Goal: Task Accomplishment & Management: Manage account settings

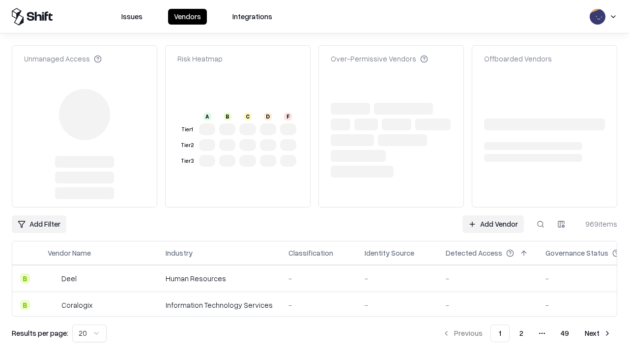
click at [493, 215] on link "Add Vendor" at bounding box center [492, 224] width 61 height 18
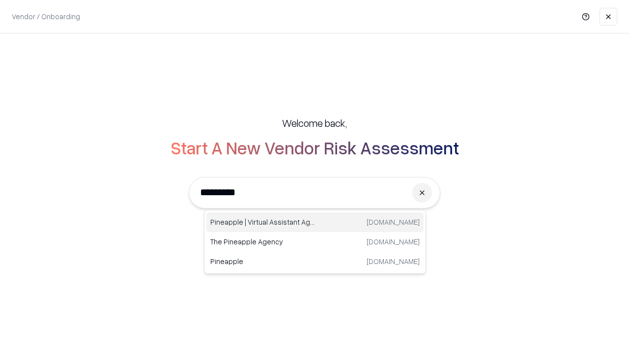
click at [315, 222] on div "Pineapple | Virtual Assistant Agency trypineapple.com" at bounding box center [314, 222] width 217 height 20
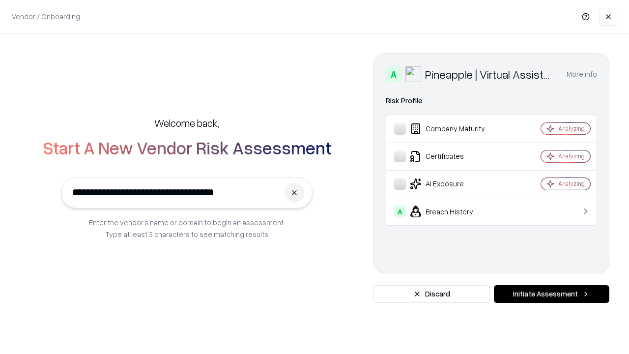
type input "**********"
click at [551, 294] on button "Initiate Assessment" at bounding box center [551, 294] width 115 height 18
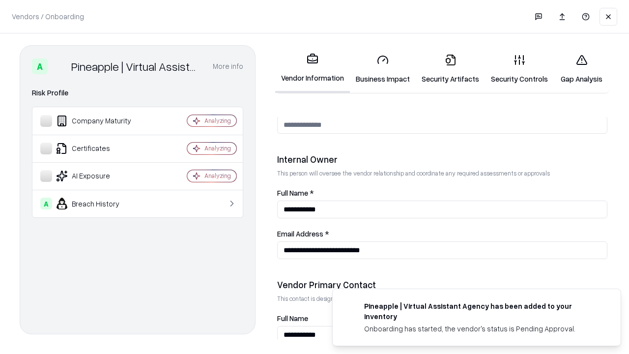
scroll to position [509, 0]
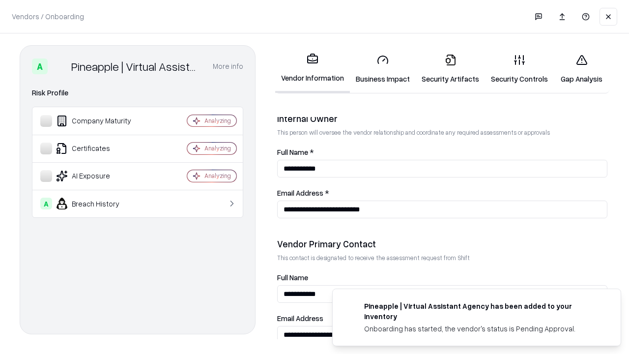
click at [383, 69] on link "Business Impact" at bounding box center [383, 69] width 66 height 46
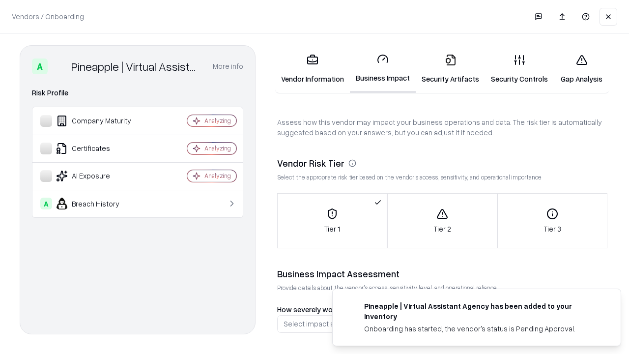
click at [450, 69] on link "Security Artifacts" at bounding box center [450, 69] width 69 height 46
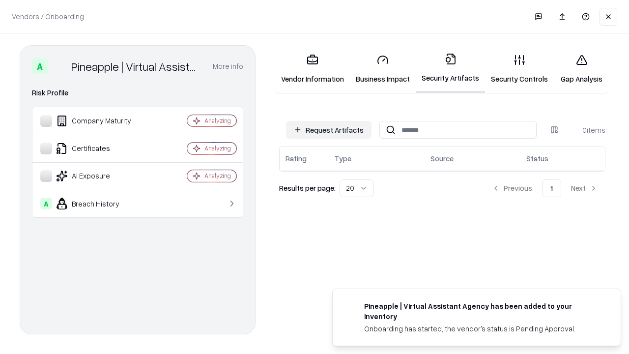
click at [329, 130] on button "Request Artifacts" at bounding box center [329, 130] width 86 height 18
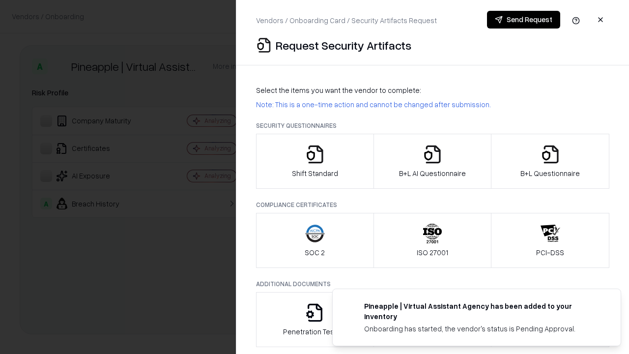
click at [315, 161] on icon "button" at bounding box center [315, 154] width 20 height 20
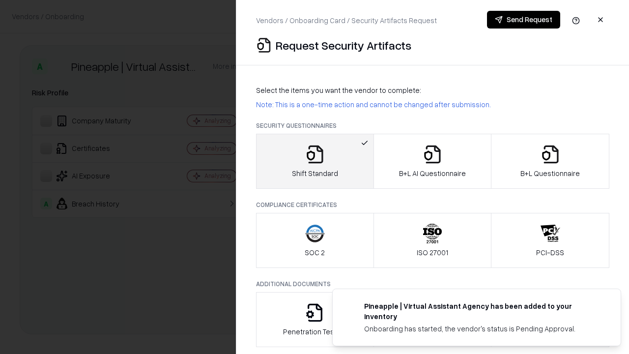
click at [523, 20] on button "Send Request" at bounding box center [523, 20] width 73 height 18
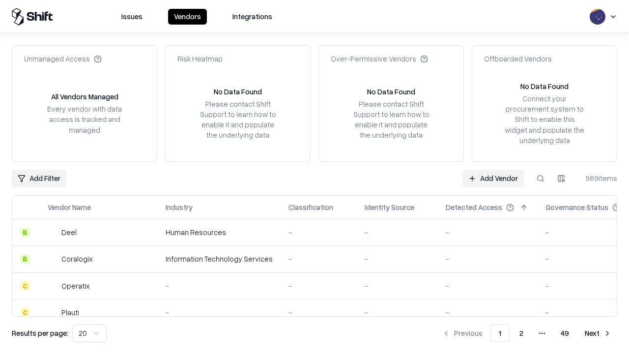
click at [541, 178] on button at bounding box center [541, 179] width 18 height 18
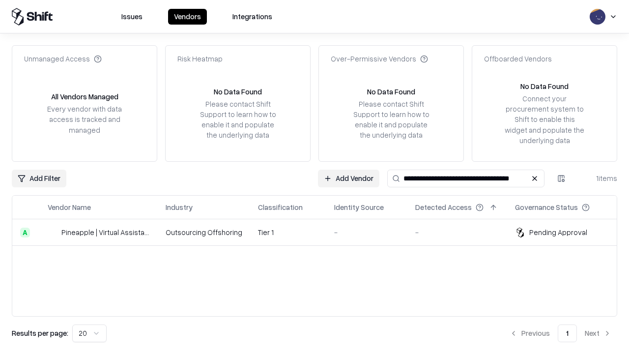
type input "**********"
click at [320, 232] on td "Tier 1" at bounding box center [288, 232] width 76 height 27
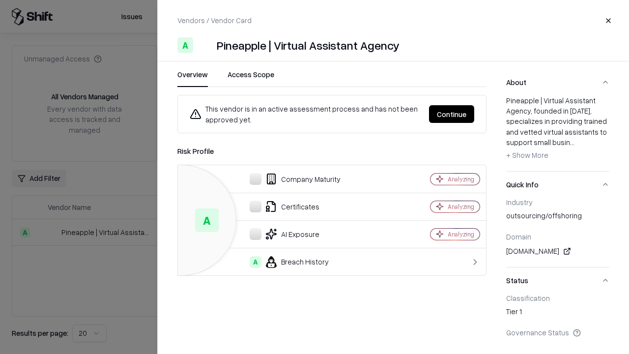
click at [452, 114] on button "Continue" at bounding box center [451, 114] width 45 height 18
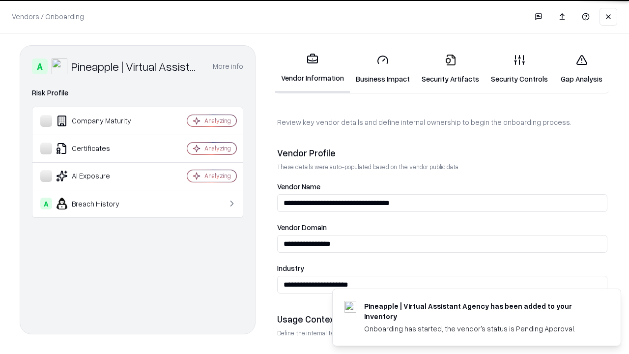
click at [450, 69] on link "Security Artifacts" at bounding box center [450, 69] width 69 height 46
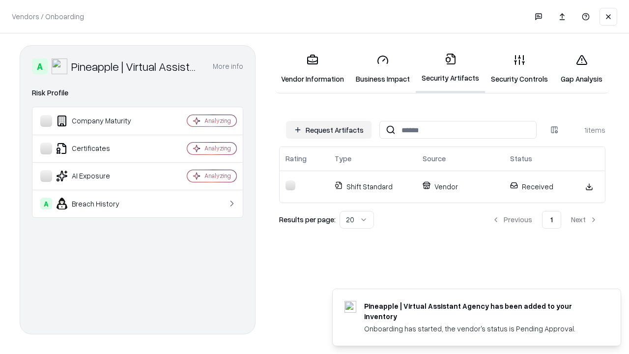
click at [581, 69] on link "Gap Analysis" at bounding box center [582, 69] width 56 height 46
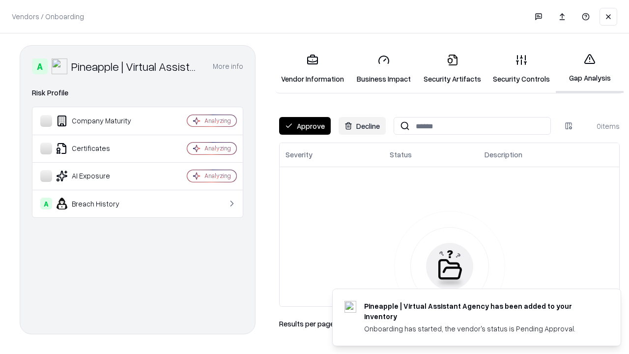
click at [305, 126] on button "Approve" at bounding box center [305, 126] width 52 height 18
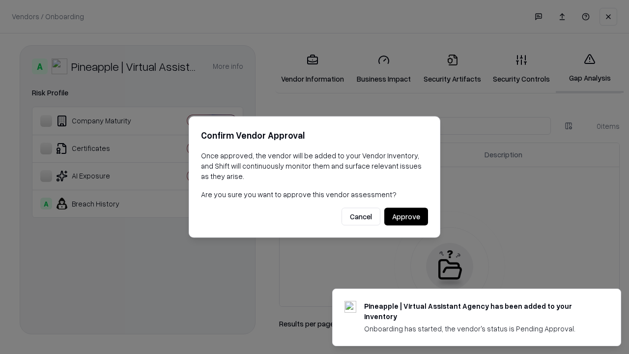
click at [406, 216] on button "Approve" at bounding box center [406, 217] width 44 height 18
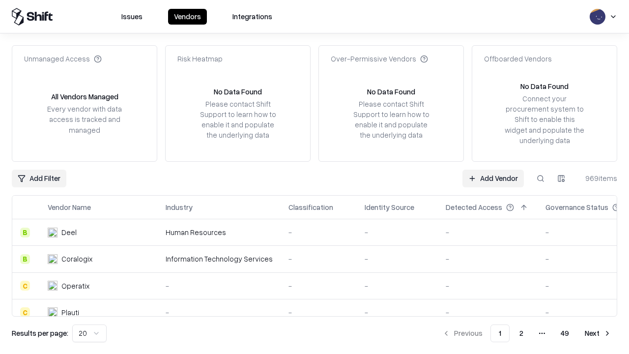
type input "**********"
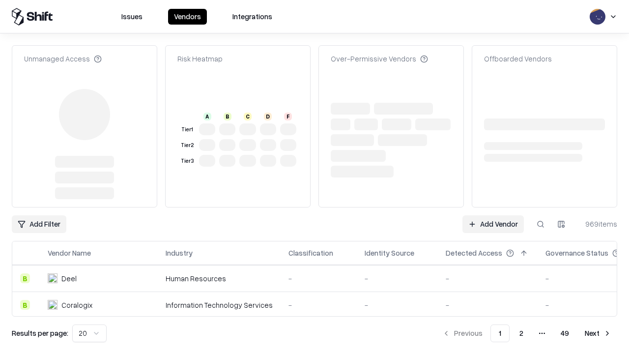
click at [493, 215] on link "Add Vendor" at bounding box center [492, 224] width 61 height 18
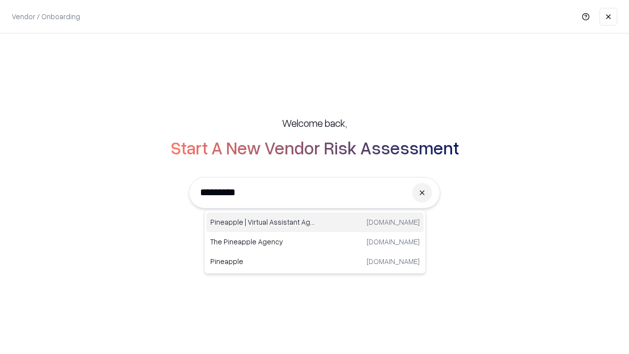
click at [315, 222] on div "Pineapple | Virtual Assistant Agency [DOMAIN_NAME]" at bounding box center [314, 222] width 217 height 20
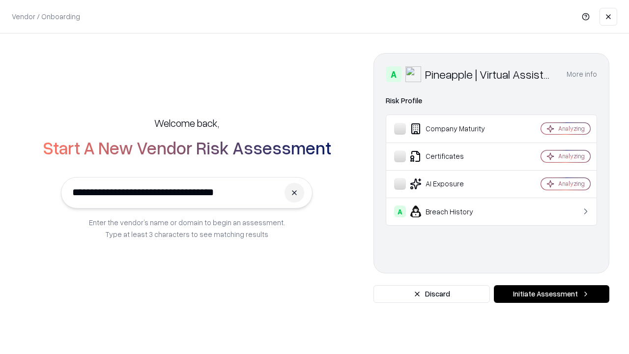
type input "**********"
click at [551, 294] on button "Initiate Assessment" at bounding box center [551, 294] width 115 height 18
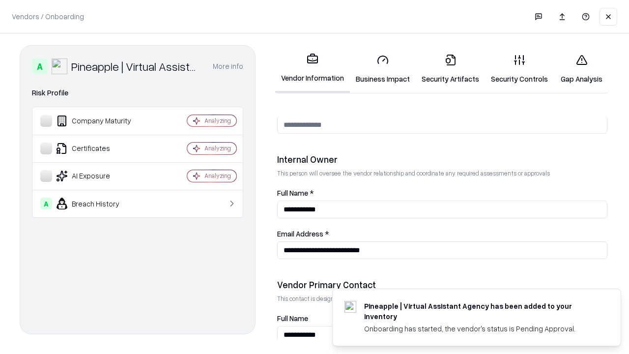
scroll to position [509, 0]
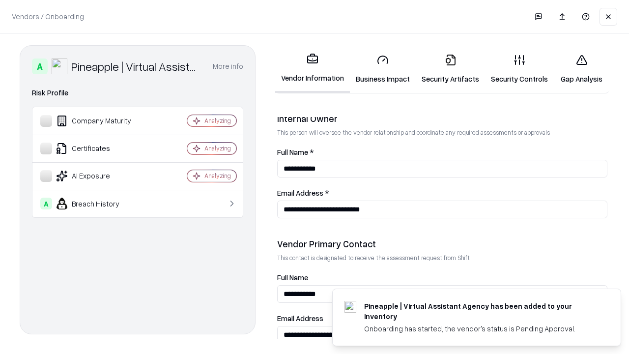
click at [581, 69] on link "Gap Analysis" at bounding box center [582, 69] width 56 height 46
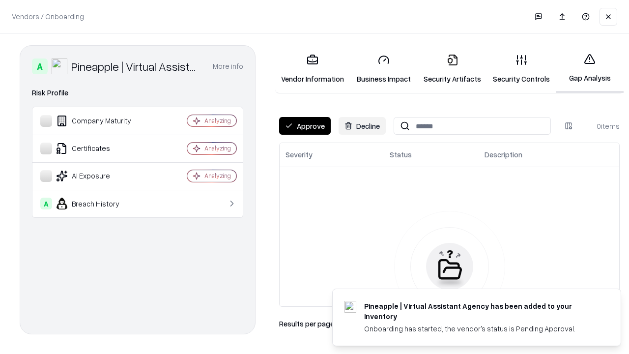
click at [305, 126] on button "Approve" at bounding box center [305, 126] width 52 height 18
